Goal: Find specific page/section: Find specific page/section

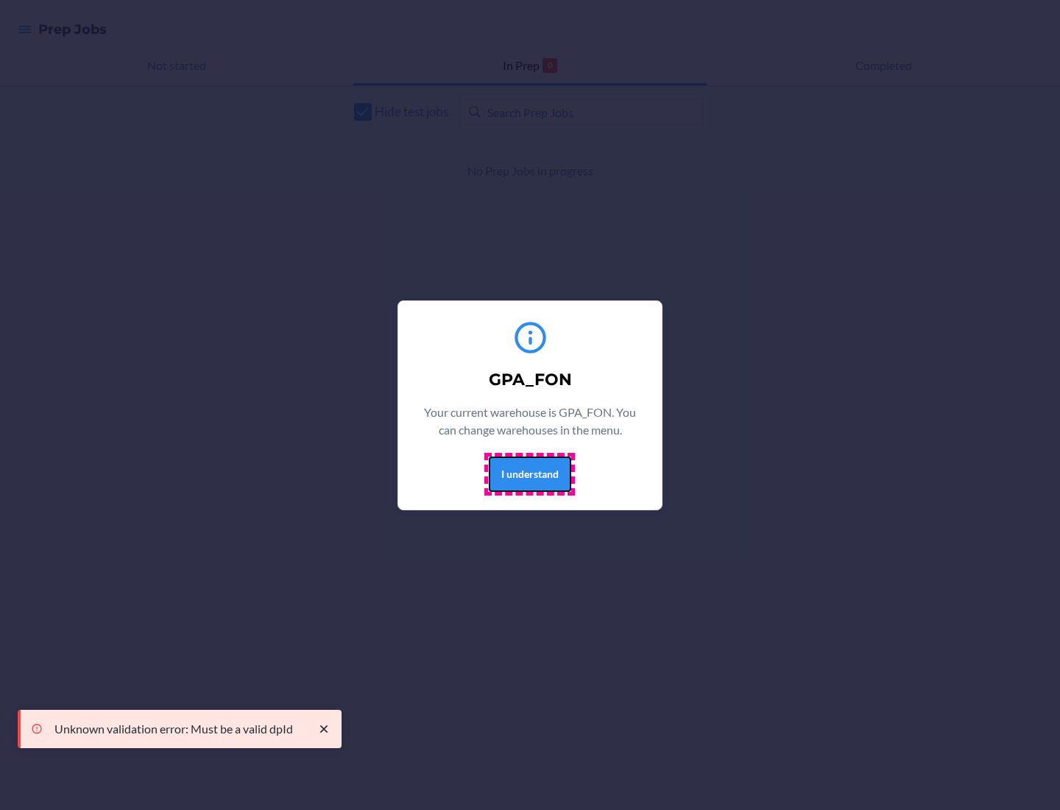
click at [529, 474] on button "I understand" at bounding box center [530, 474] width 82 height 35
